Goal: Learn about a topic

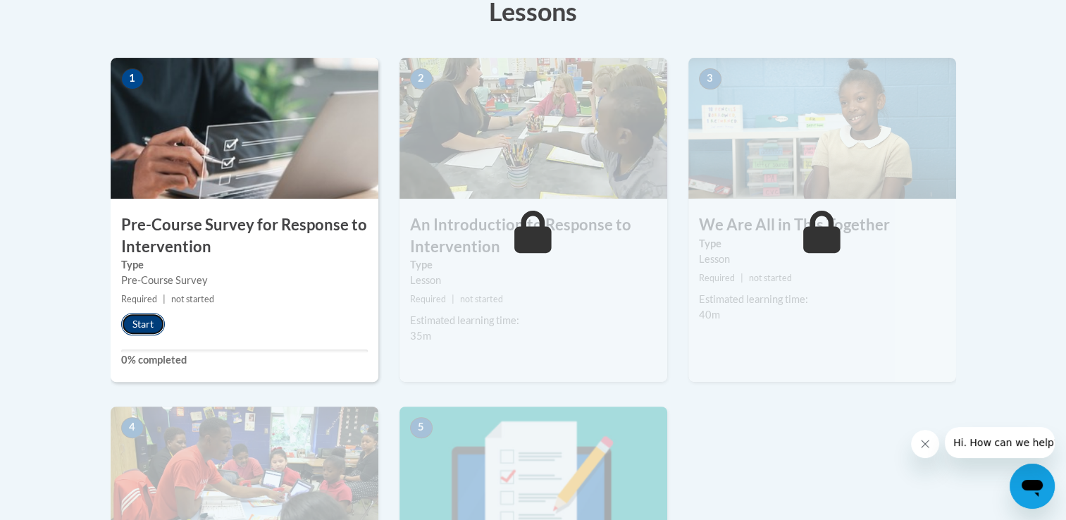
click at [140, 329] on button "Start" at bounding box center [143, 324] width 44 height 23
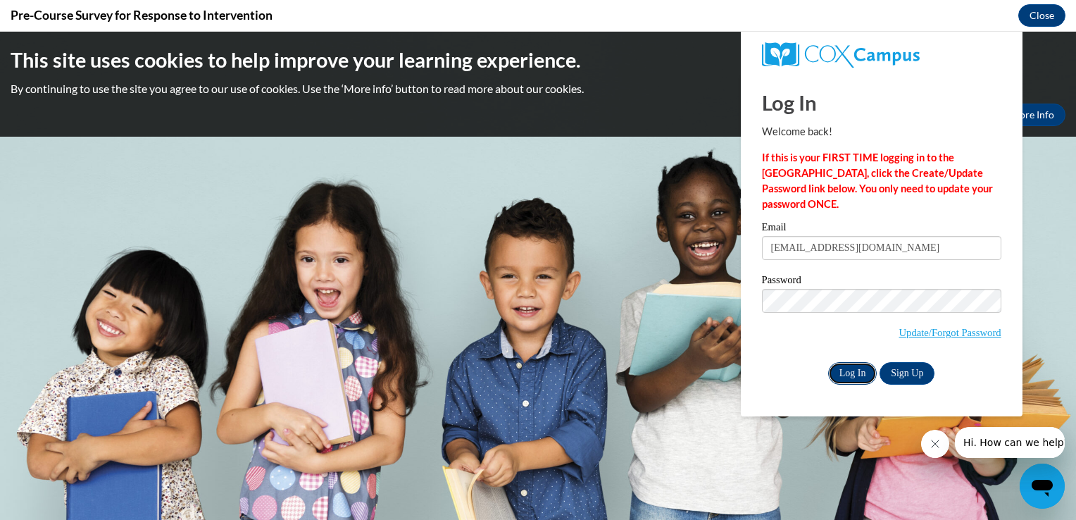
click at [856, 363] on input "Log In" at bounding box center [852, 373] width 49 height 23
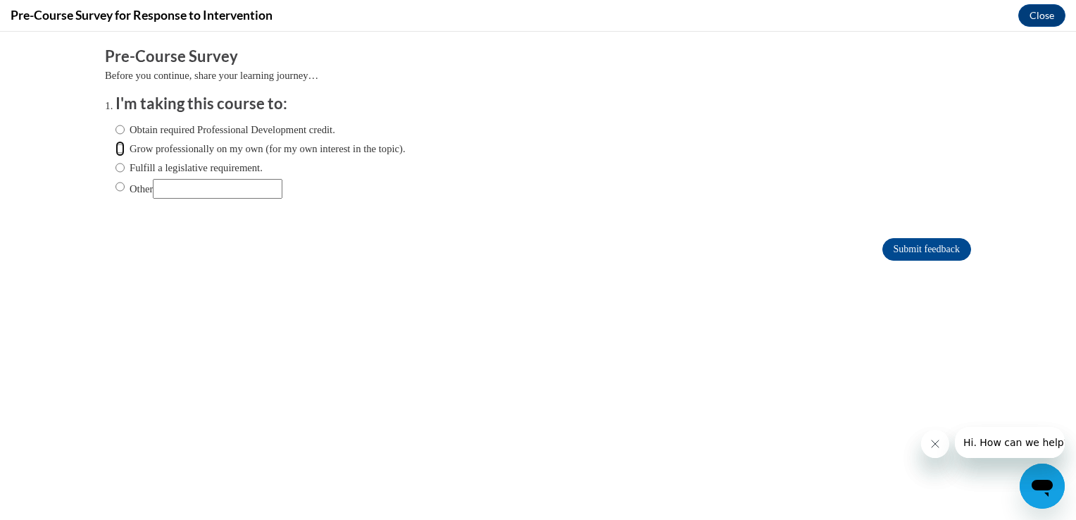
click at [115, 149] on input "Grow professionally on my own (for my own interest in the topic)." at bounding box center [119, 148] width 9 height 15
radio input "true"
click at [899, 255] on input "Submit feedback" at bounding box center [926, 249] width 89 height 23
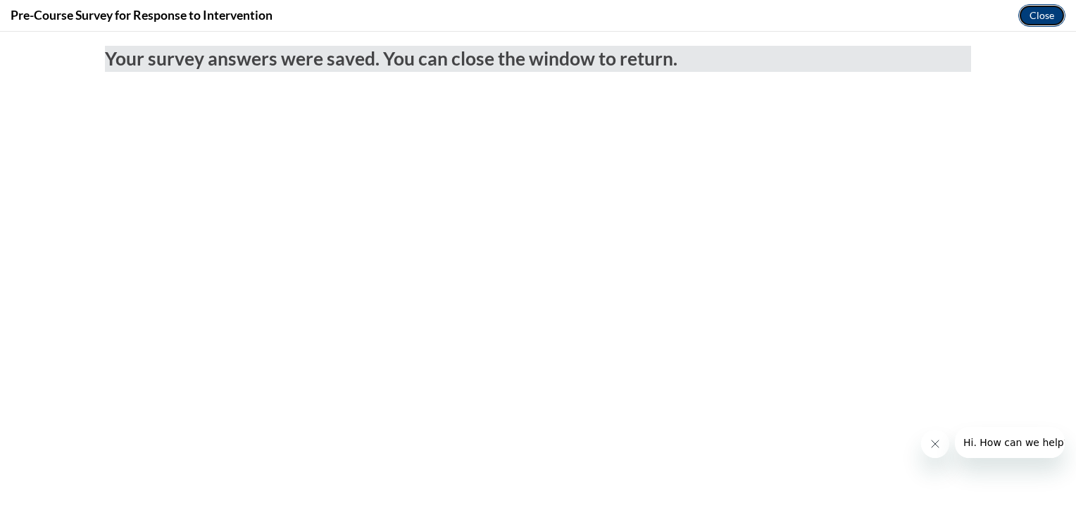
click at [1042, 19] on button "Close" at bounding box center [1041, 15] width 47 height 23
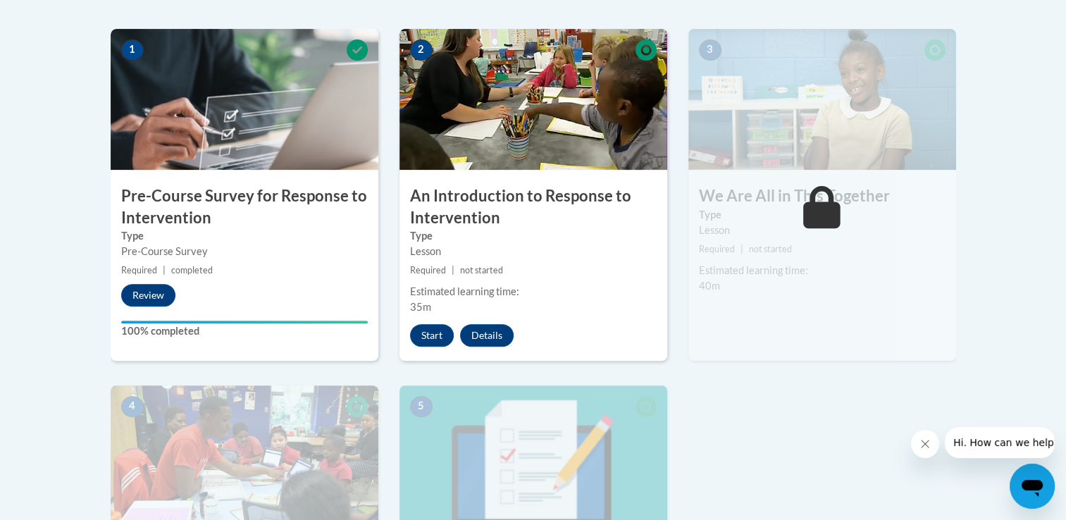
scroll to position [386, 0]
